Goal: Find contact information: Find contact information

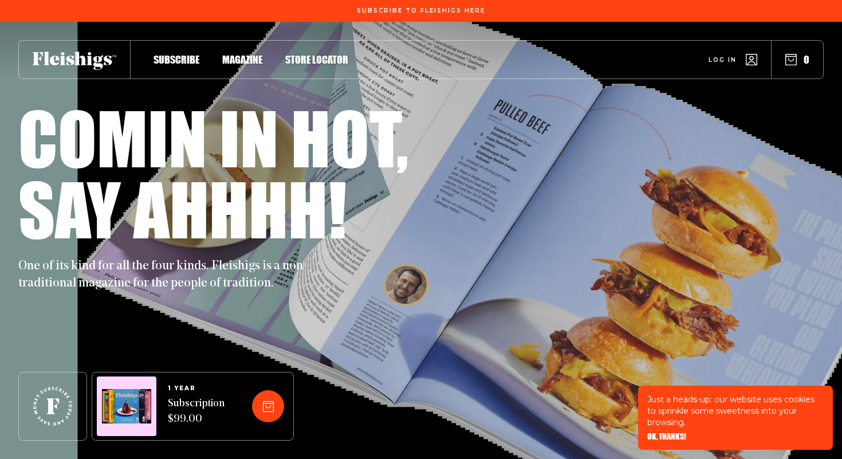
click at [245, 54] on span "Magazine" at bounding box center [242, 47] width 40 height 13
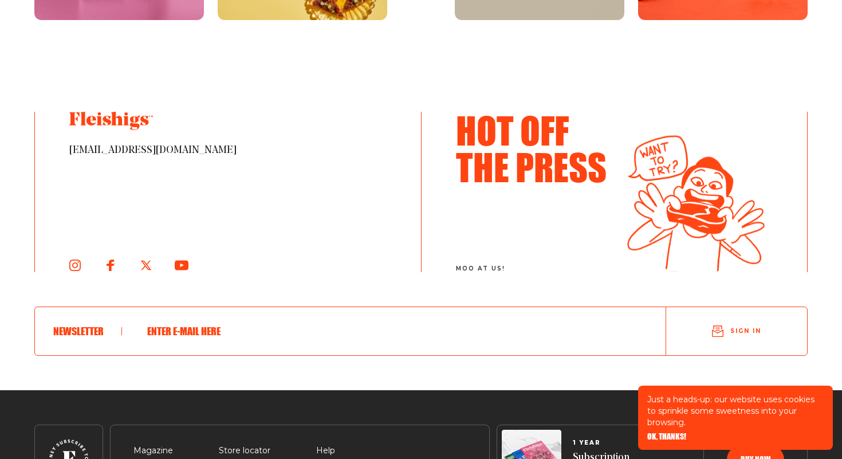
scroll to position [1975, 0]
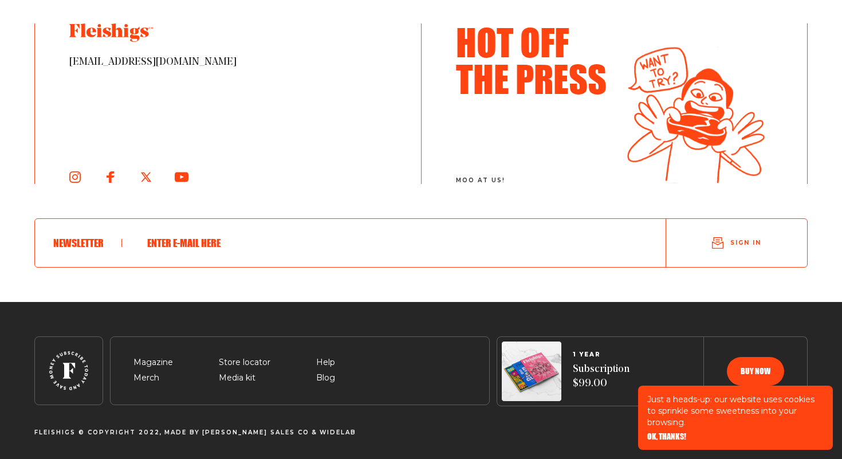
click at [674, 432] on span "OK, THANKS!" at bounding box center [666, 428] width 39 height 8
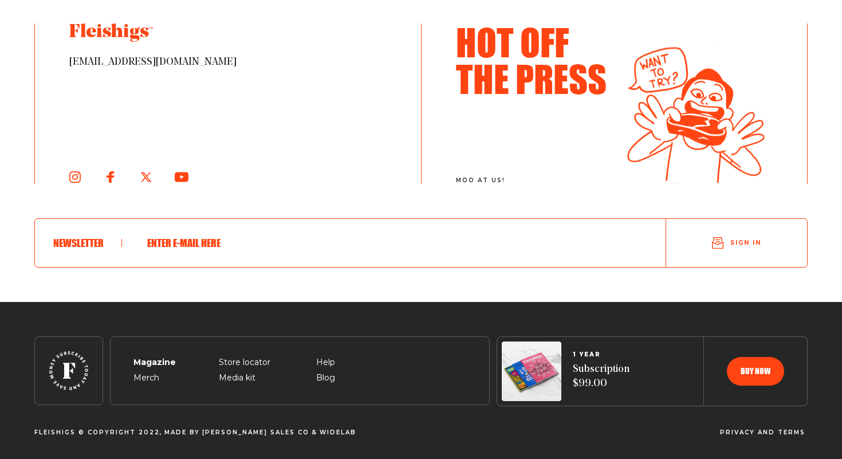
click at [147, 356] on span "Magazine" at bounding box center [153, 349] width 40 height 14
click at [326, 356] on span "Help" at bounding box center [325, 349] width 19 height 14
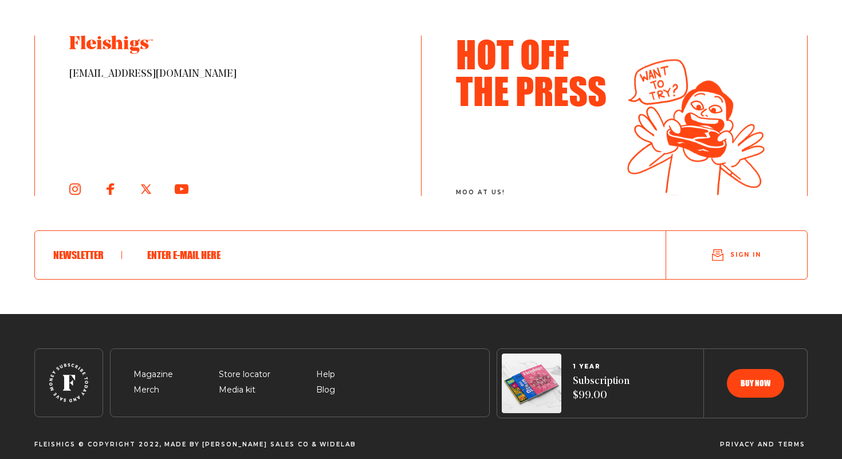
scroll to position [2113, 0]
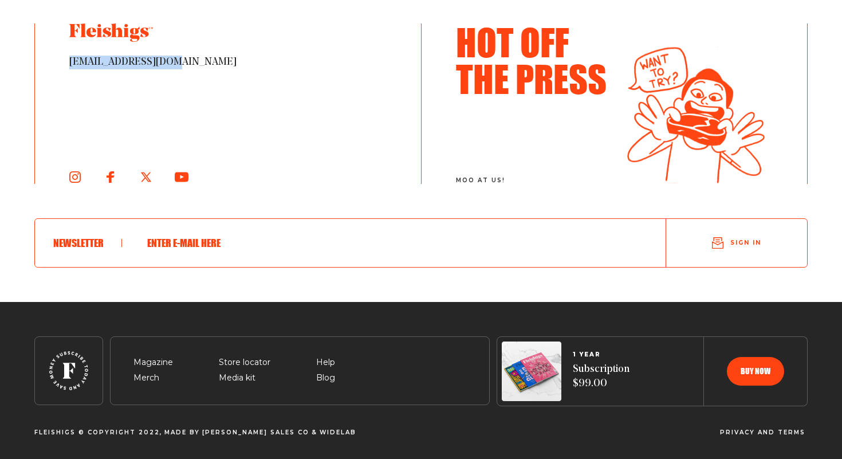
drag, startPoint x: 198, startPoint y: 70, endPoint x: 44, endPoint y: 68, distance: 154.1
click at [44, 68] on div "[EMAIL_ADDRESS][DOMAIN_NAME]" at bounding box center [228, 103] width 386 height 160
copy span "[EMAIL_ADDRESS][DOMAIN_NAME]"
click at [165, 72] on div "[EMAIL_ADDRESS][DOMAIN_NAME]" at bounding box center [228, 103] width 386 height 160
copy span "[EMAIL_ADDRESS][DOMAIN_NAME]"
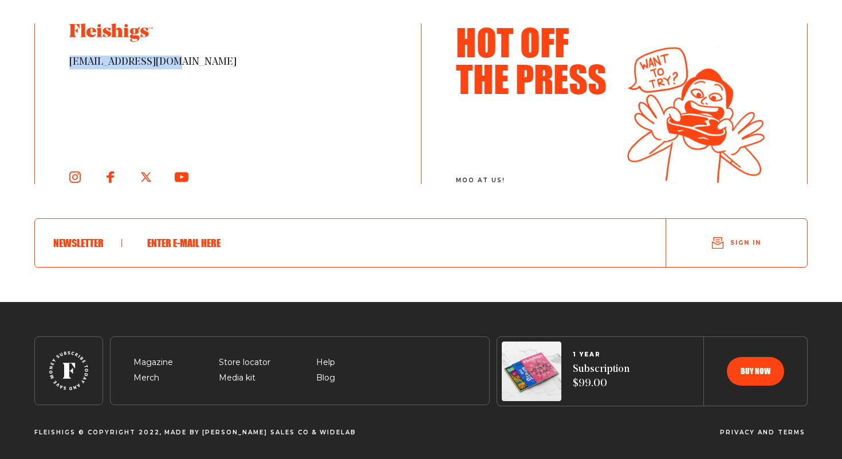
drag, startPoint x: 203, startPoint y: 68, endPoint x: 68, endPoint y: 60, distance: 134.8
click at [68, 60] on div "[EMAIL_ADDRESS][DOMAIN_NAME]" at bounding box center [228, 103] width 386 height 160
drag, startPoint x: 185, startPoint y: 47, endPoint x: 79, endPoint y: 33, distance: 106.9
click at [79, 33] on div "[EMAIL_ADDRESS][DOMAIN_NAME]" at bounding box center [227, 46] width 317 height 46
drag, startPoint x: 69, startPoint y: 31, endPoint x: 166, endPoint y: 30, distance: 97.4
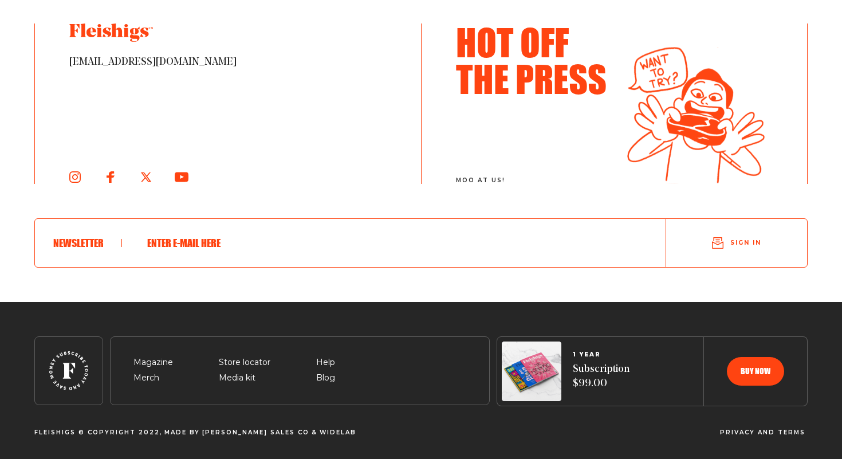
click at [167, 31] on div "[EMAIL_ADDRESS][DOMAIN_NAME]" at bounding box center [228, 103] width 386 height 160
drag, startPoint x: 18, startPoint y: 428, endPoint x: 72, endPoint y: 425, distance: 53.3
click at [72, 426] on div "Magazine Merch Store locator Media kit Help Blog 1 YEAR Subscription $99.00 Buy…" at bounding box center [421, 386] width 842 height 100
drag, startPoint x: 76, startPoint y: 431, endPoint x: 18, endPoint y: 431, distance: 58.4
click at [18, 431] on div "Fleishigs © Copyright 2022 , Made By Mann Sales CO & Widelab Privacy and terms" at bounding box center [421, 432] width 842 height 7
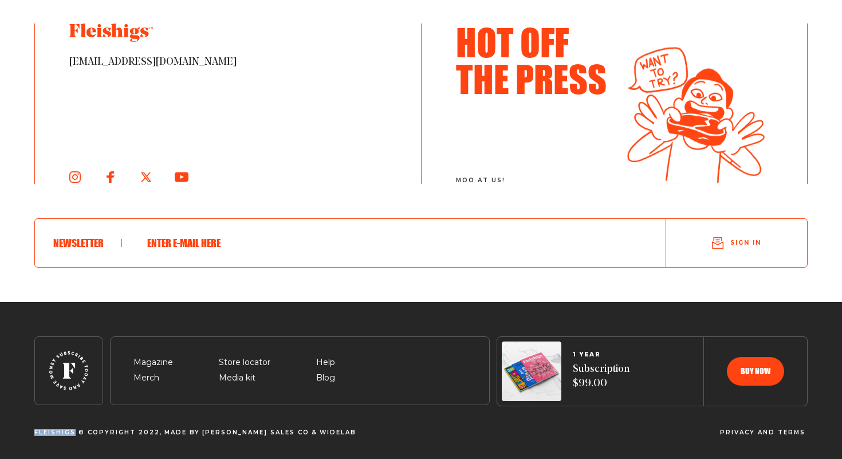
copy span "Fleishigs"
click at [77, 432] on span "Fleishigs © Copyright 2022" at bounding box center [96, 432] width 125 height 7
drag, startPoint x: 77, startPoint y: 432, endPoint x: 27, endPoint y: 432, distance: 49.8
click at [27, 432] on div "Fleishigs © Copyright 2022 , Made By Mann Sales CO & Widelab Privacy and terms" at bounding box center [421, 432] width 842 height 7
copy span "Fleishigs ©"
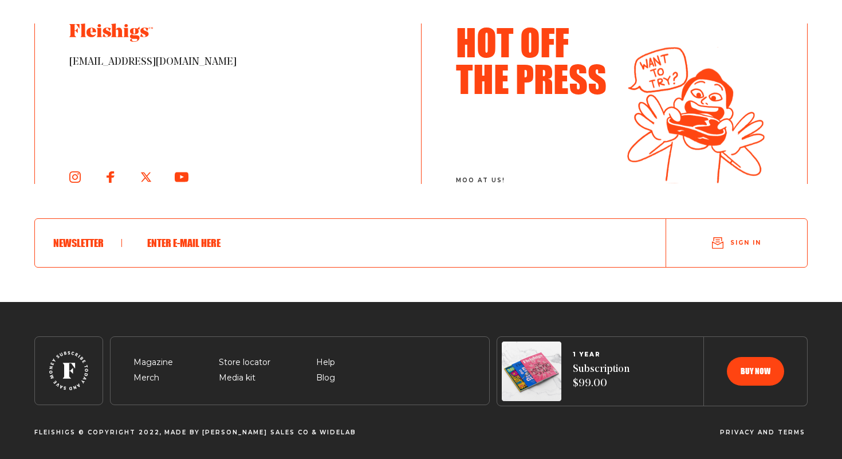
click at [133, 310] on footer "Magazine Merch Store locator Media kit Help Blog 1 YEAR Subscription $99.00 Buy…" at bounding box center [421, 380] width 842 height 157
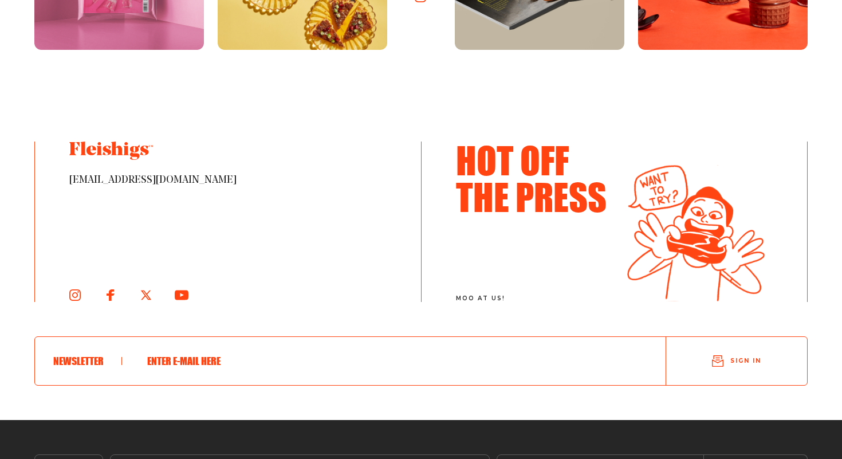
scroll to position [1943, 0]
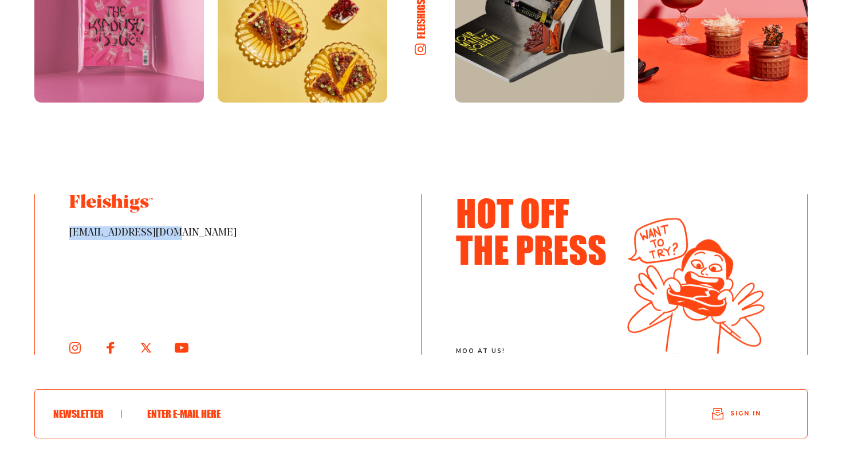
copy span "[EMAIL_ADDRESS][DOMAIN_NAME]"
drag, startPoint x: 214, startPoint y: 245, endPoint x: 70, endPoint y: 235, distance: 143.5
click at [70, 235] on div "[EMAIL_ADDRESS][DOMAIN_NAME]" at bounding box center [228, 274] width 386 height 160
